Goal: Obtain resource: Obtain resource

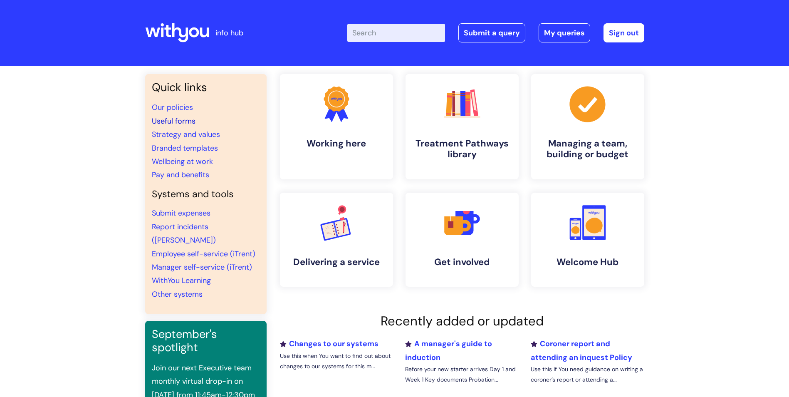
click at [185, 121] on link "Useful forms" at bounding box center [174, 121] width 44 height 10
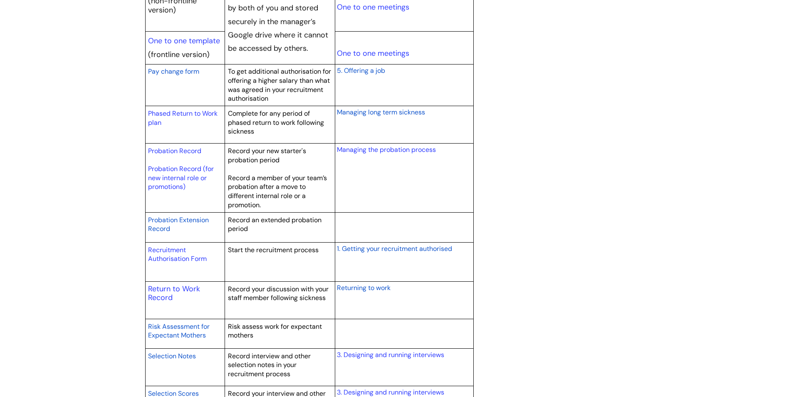
scroll to position [1081, 0]
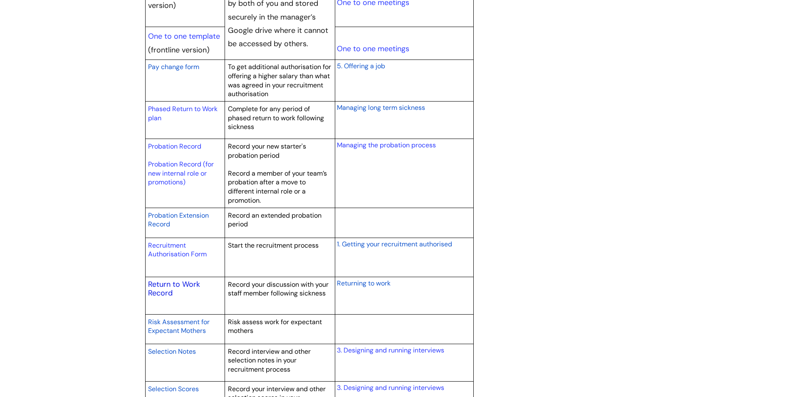
click at [187, 283] on link "Return to Work Record" at bounding box center [174, 288] width 52 height 19
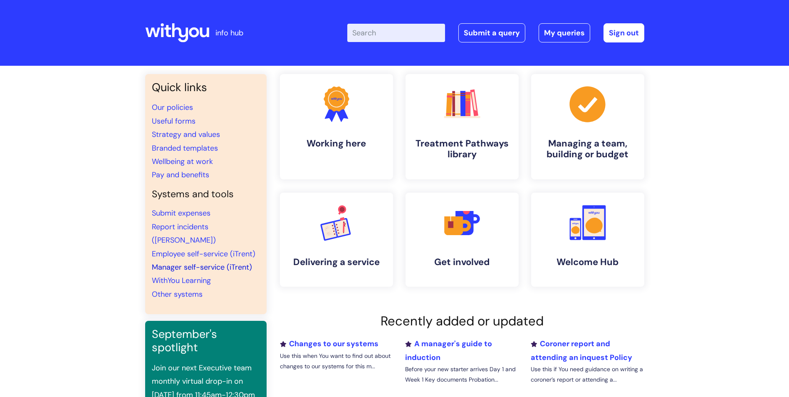
click at [236, 262] on link "Manager self-service (iTrent)" at bounding box center [202, 267] width 100 height 10
click at [206, 262] on link "Manager self-service (iTrent)" at bounding box center [202, 267] width 100 height 10
click at [182, 121] on link "Useful forms" at bounding box center [174, 121] width 44 height 10
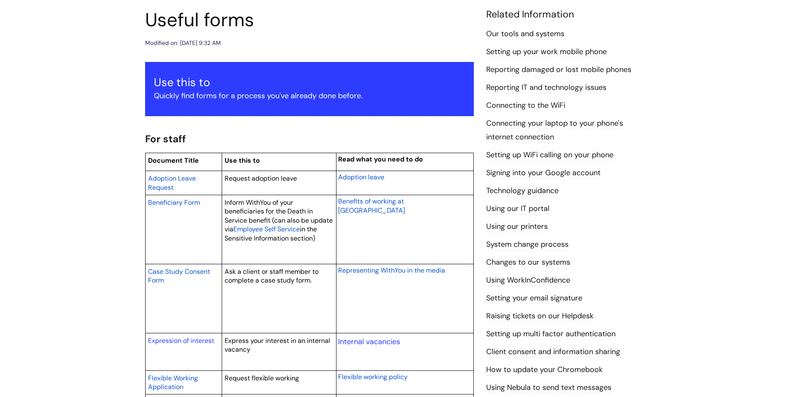
scroll to position [24, 0]
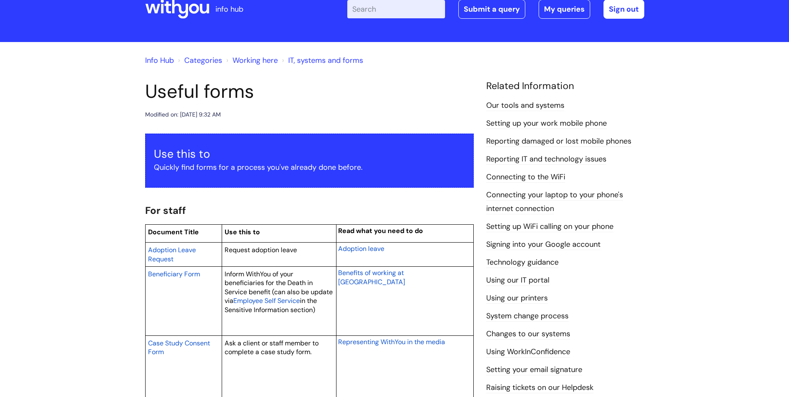
click at [423, 7] on input "Enter your search term here..." at bounding box center [396, 9] width 98 height 18
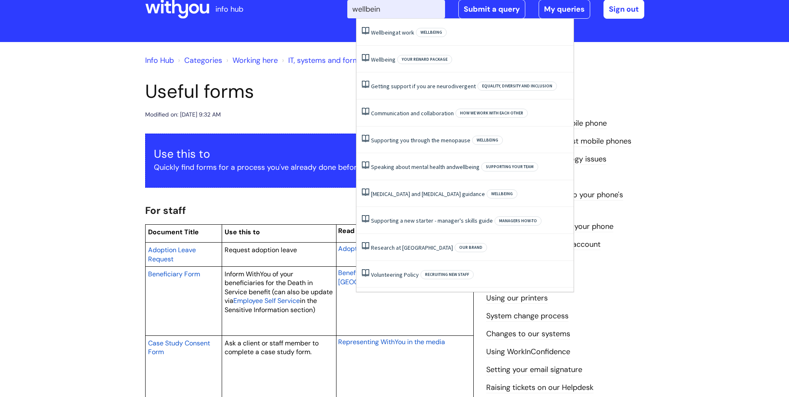
type input "wellbeing"
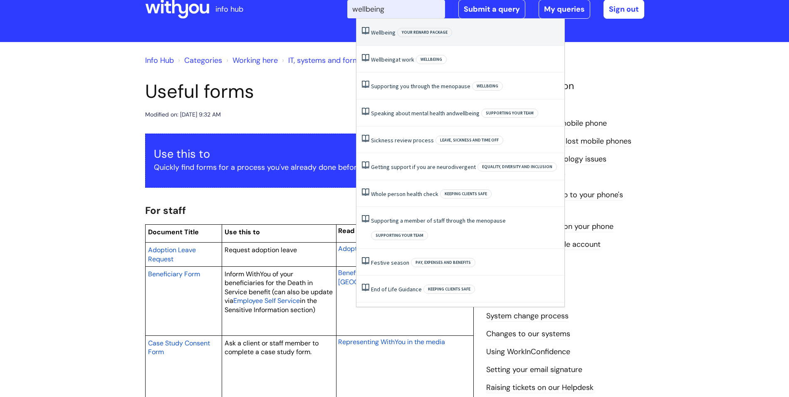
click at [506, 32] on li "Wellbeing Your reward package" at bounding box center [460, 32] width 208 height 27
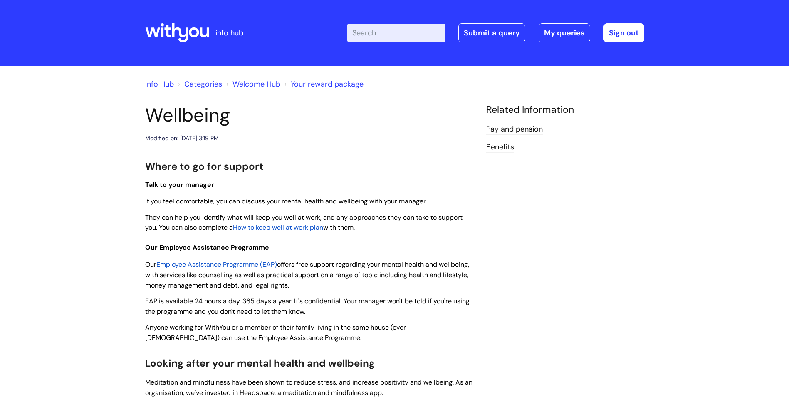
click at [293, 229] on span "How to keep well at work plan" at bounding box center [278, 227] width 90 height 9
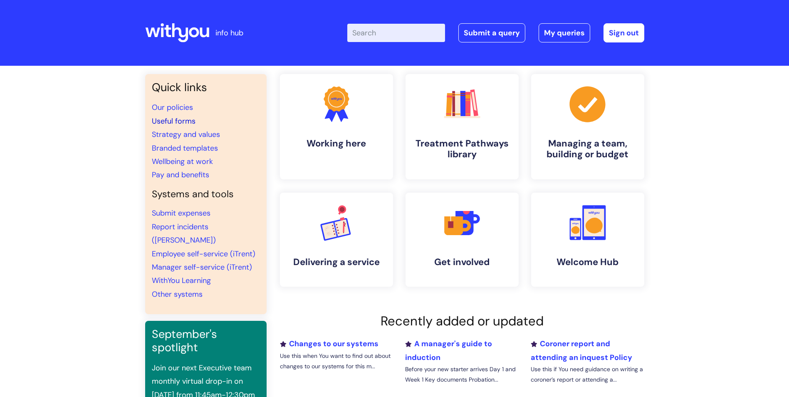
click at [170, 122] on link "Useful forms" at bounding box center [174, 121] width 44 height 10
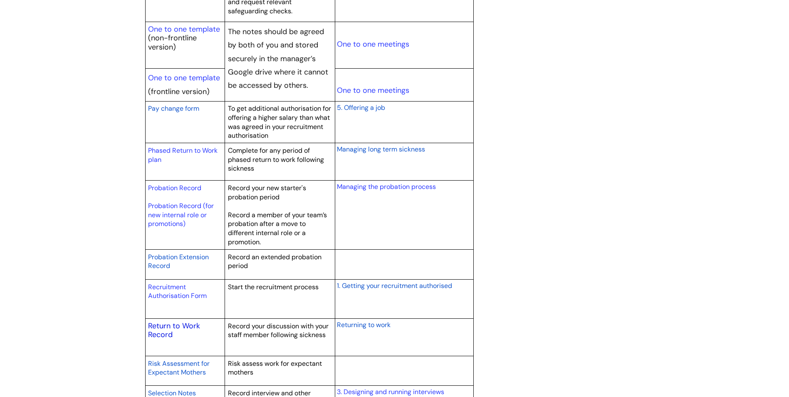
scroll to position [998, 0]
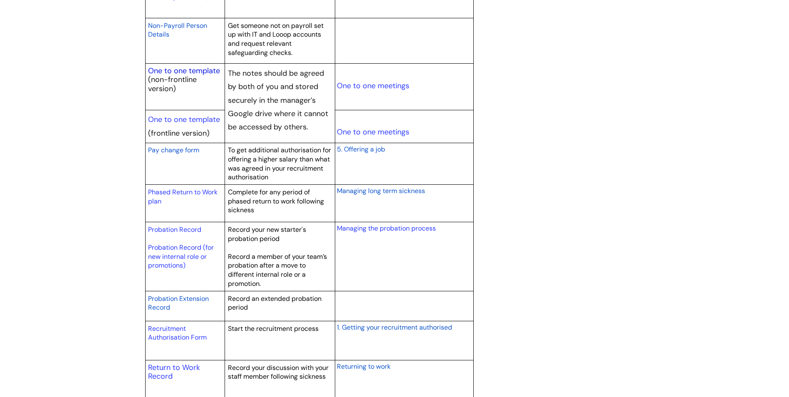
click at [185, 71] on link "One to one template" at bounding box center [184, 71] width 72 height 10
